Goal: Task Accomplishment & Management: Manage account settings

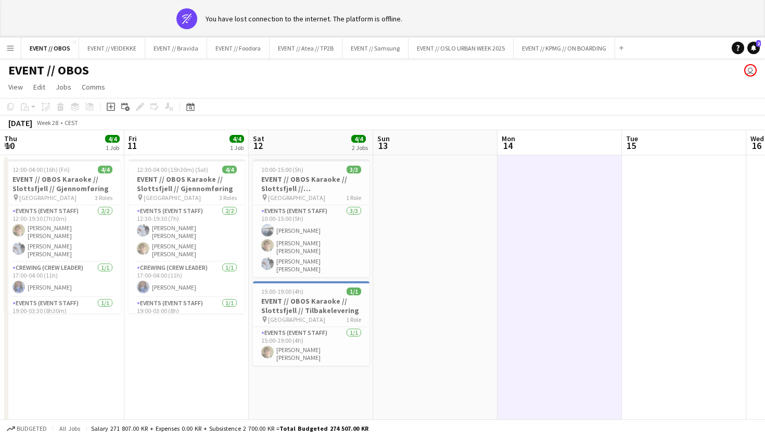
scroll to position [0, 331]
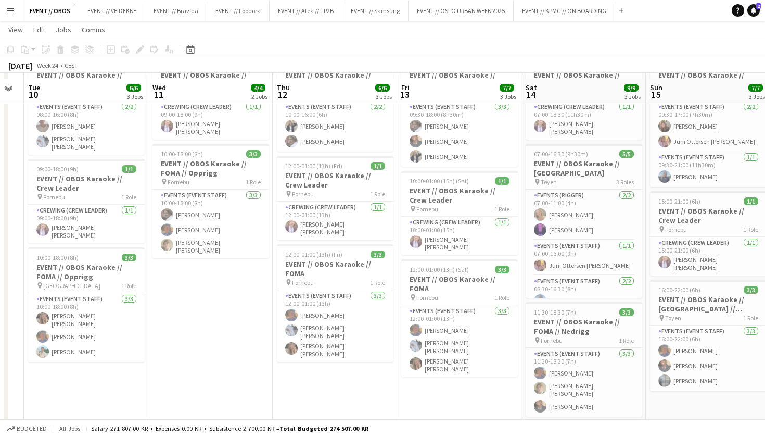
scroll to position [72, 0]
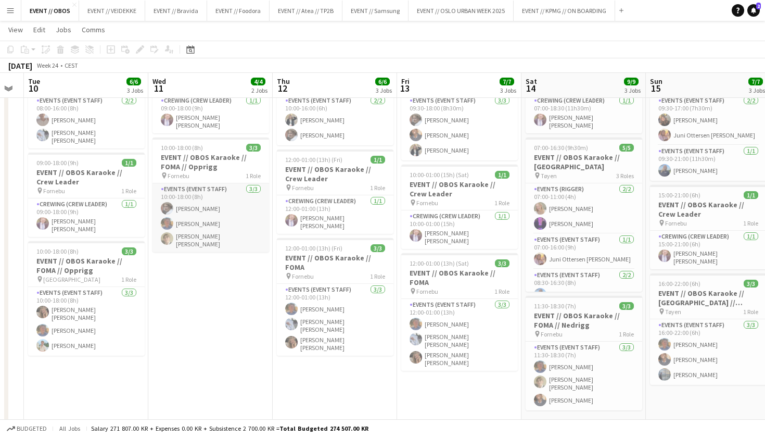
click at [192, 206] on app-card-role "Events (Event Staff) [DATE] 10:00-18:00 (8h) [PERSON_NAME] [PERSON_NAME] [PERSO…" at bounding box center [211, 217] width 117 height 69
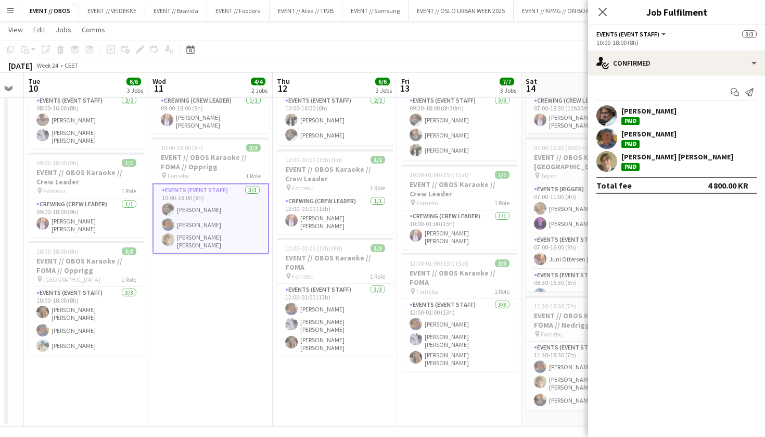
click at [227, 330] on app-date-cell "09:00-18:00 (9h) 1/1 EVENT // OBOS Karaoke // Crew Leader pin Fornebu 1 Role Cr…" at bounding box center [210, 236] width 124 height 382
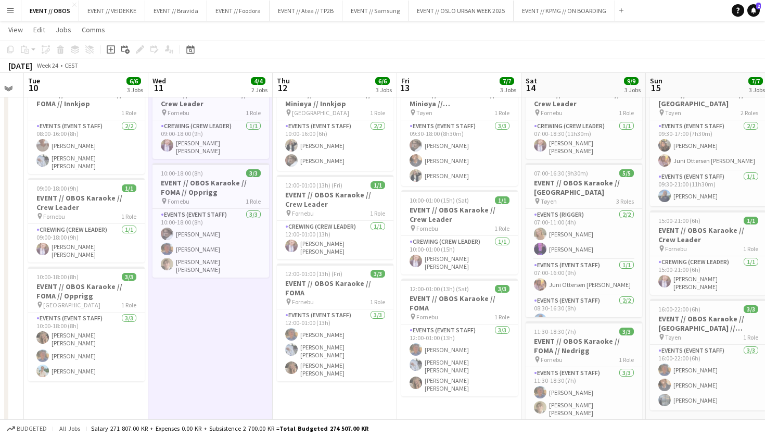
scroll to position [37, 0]
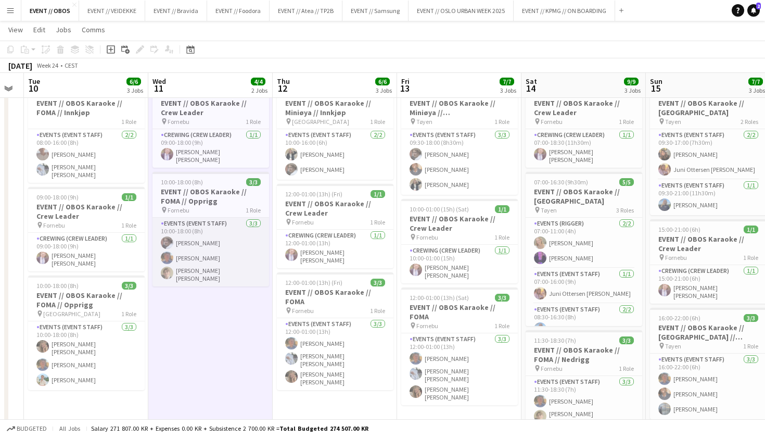
click at [200, 261] on app-card-role "Events (Event Staff) [DATE] 10:00-18:00 (8h) [PERSON_NAME] [PERSON_NAME] [PERSO…" at bounding box center [211, 252] width 117 height 69
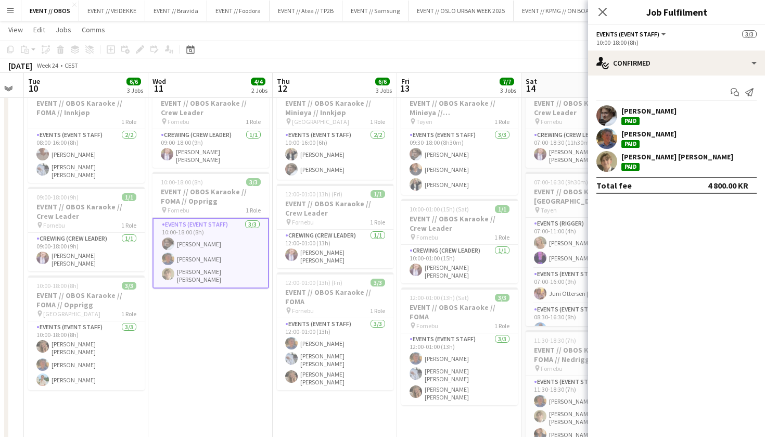
click at [610, 164] on app-user-avatar at bounding box center [606, 161] width 21 height 21
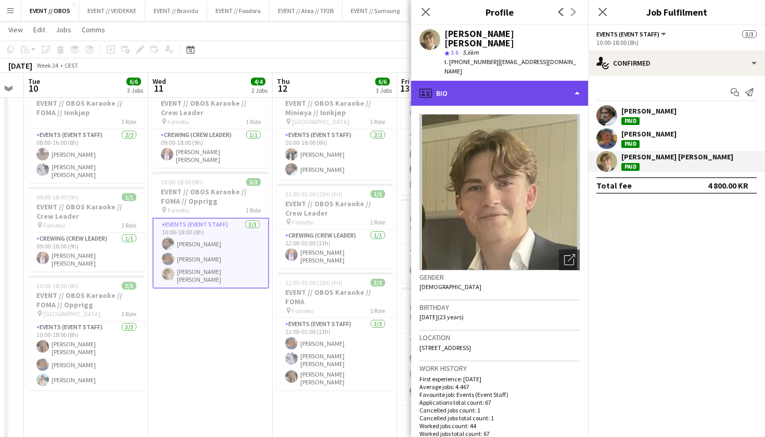
click at [496, 81] on div "profile Bio" at bounding box center [499, 93] width 177 height 25
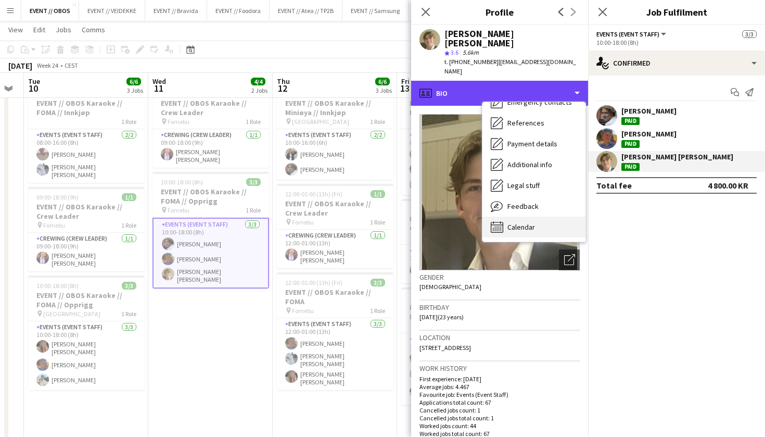
scroll to position [98, 0]
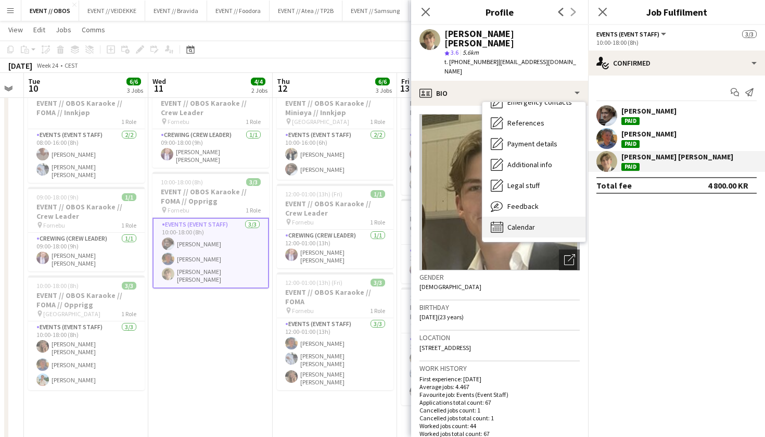
click at [513, 222] on span "Calendar" at bounding box center [521, 226] width 28 height 9
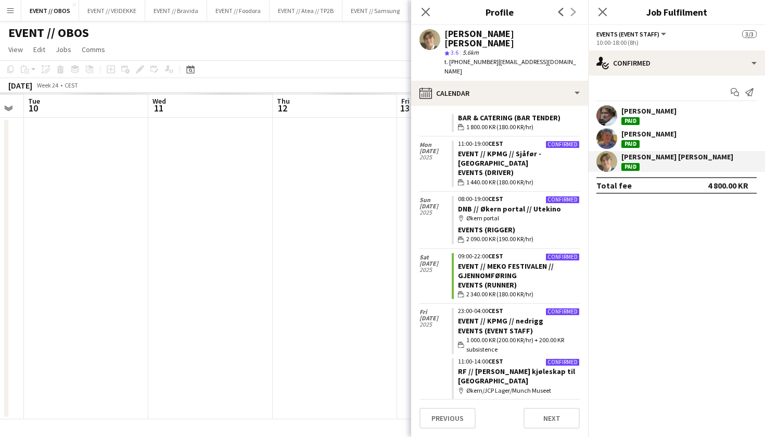
scroll to position [0, 0]
